Goal: Task Accomplishment & Management: Use online tool/utility

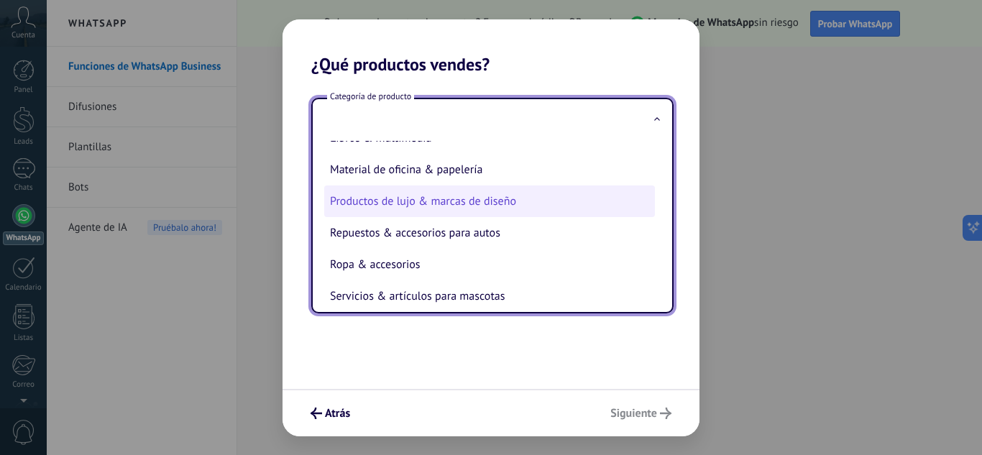
scroll to position [307, 0]
click at [505, 198] on li "Productos de lujo & marcas de diseño" at bounding box center [489, 201] width 331 height 32
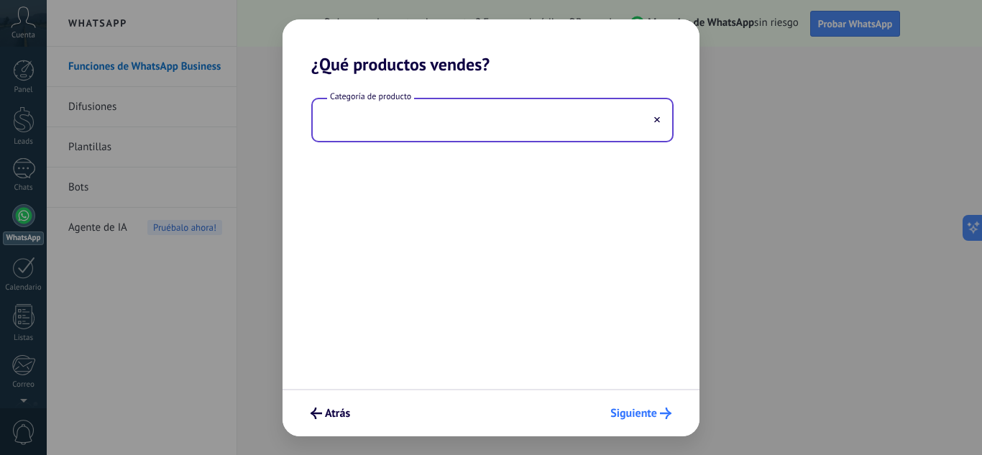
click at [649, 408] on span "Siguiente" at bounding box center [633, 413] width 47 height 10
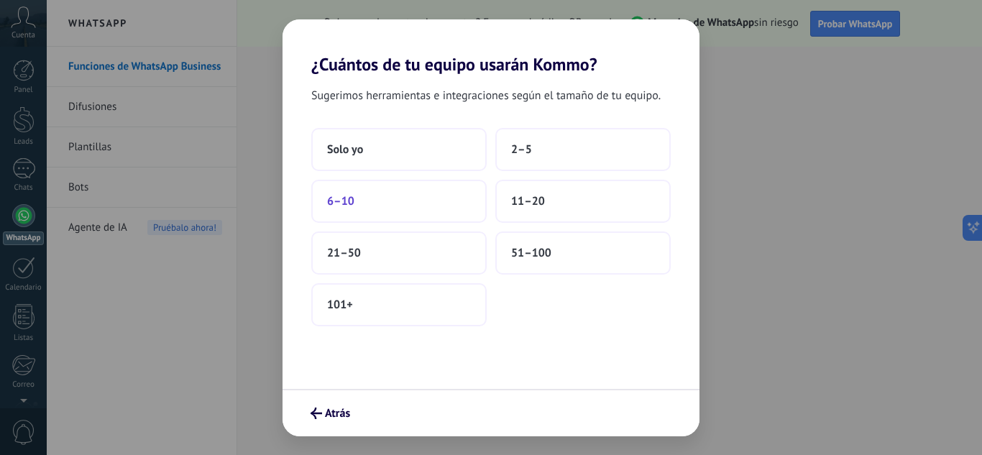
click at [406, 208] on button "6–10" at bounding box center [398, 201] width 175 height 43
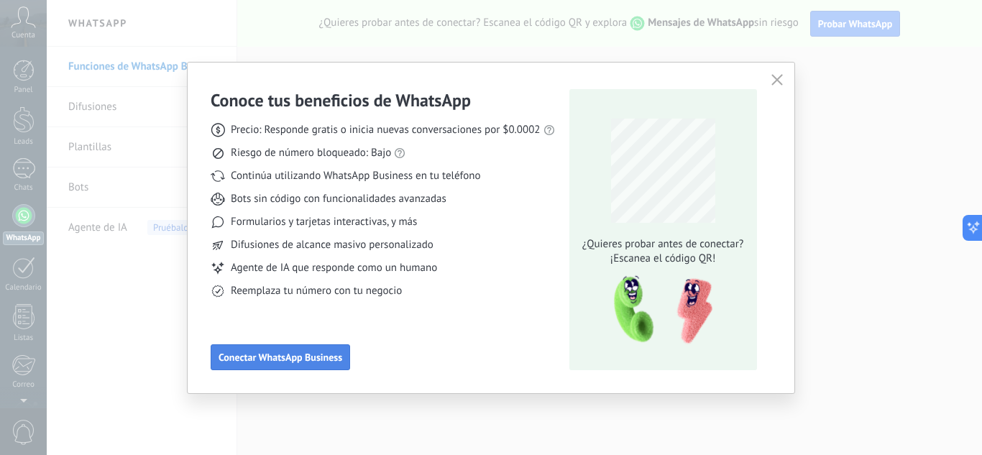
click at [283, 361] on span "Conectar WhatsApp Business" at bounding box center [280, 357] width 124 height 10
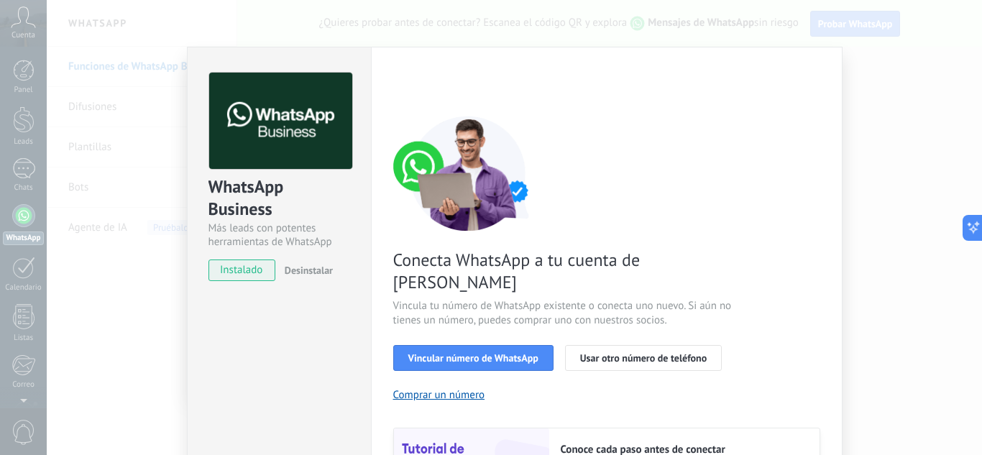
scroll to position [72, 0]
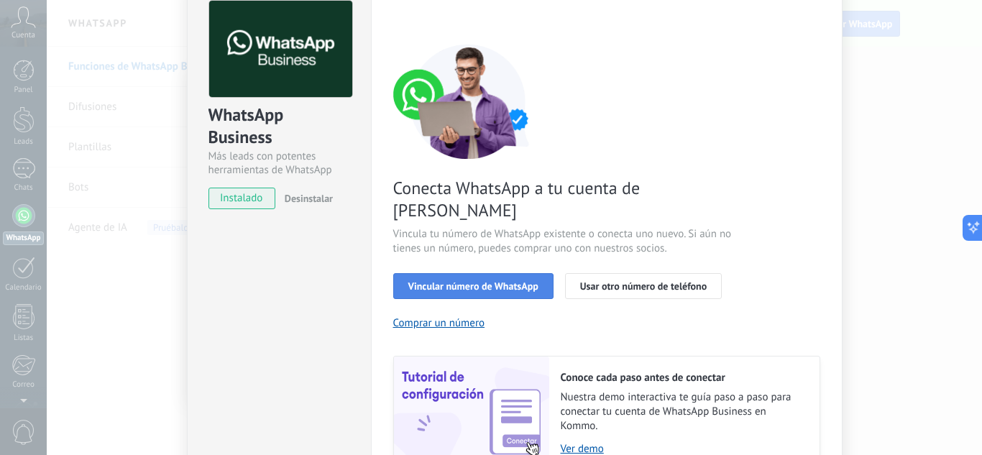
click at [496, 273] on button "Vincular número de WhatsApp" at bounding box center [473, 286] width 160 height 26
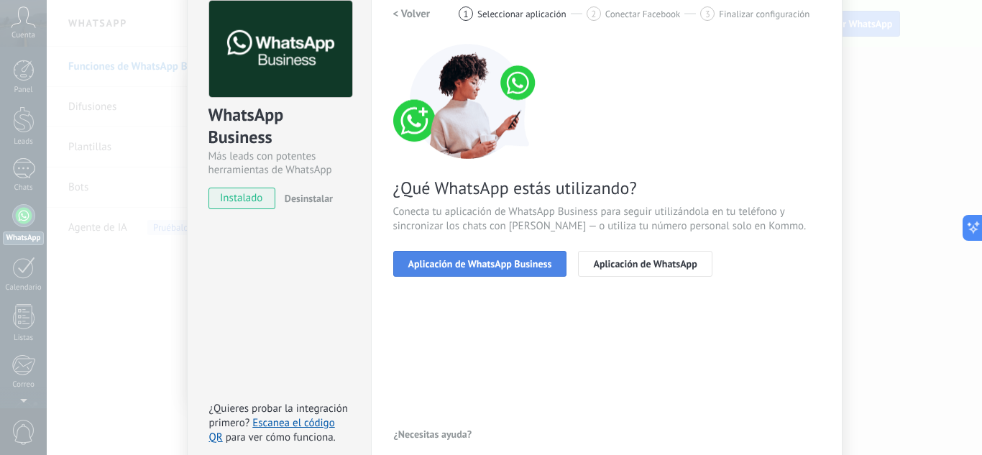
click at [508, 257] on button "Aplicación de WhatsApp Business" at bounding box center [480, 264] width 174 height 26
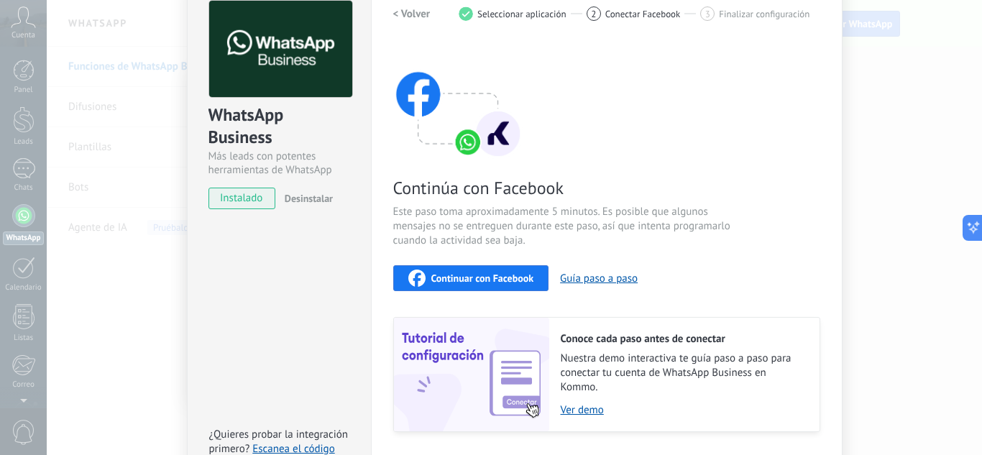
click at [519, 282] on span "Continuar con Facebook" at bounding box center [482, 278] width 103 height 10
click at [408, 285] on icon "button" at bounding box center [416, 278] width 17 height 17
